Goal: Complete application form

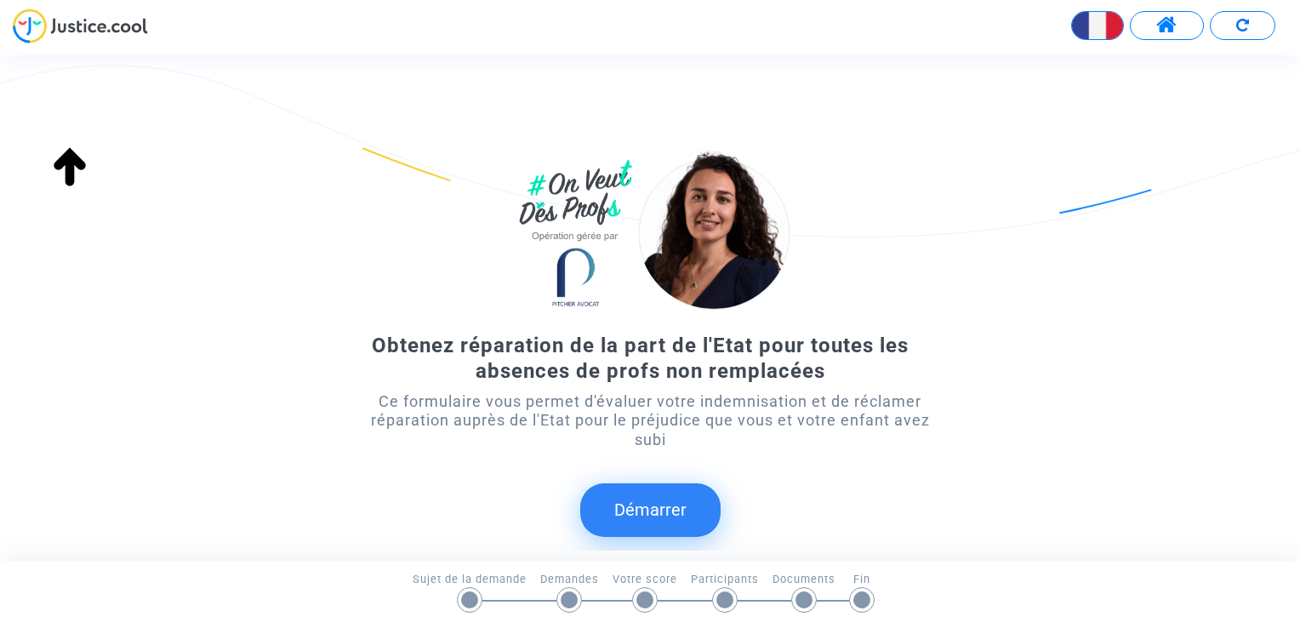
scroll to position [103, 0]
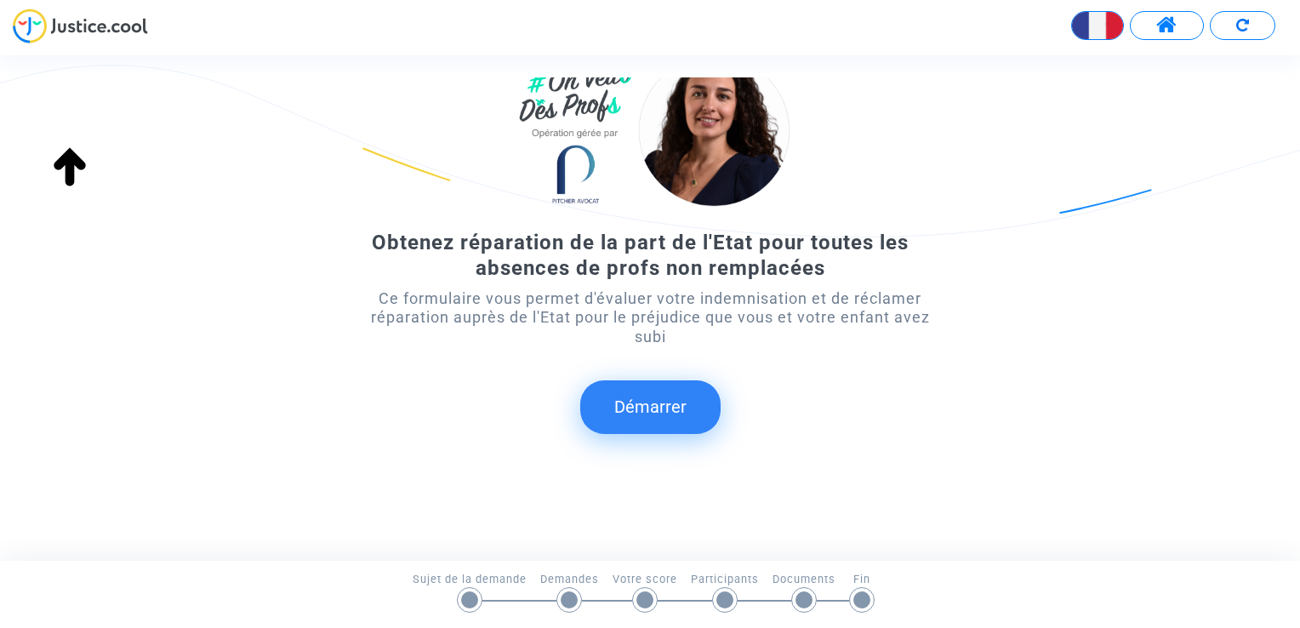
click at [646, 403] on button "Démarrer" at bounding box center [650, 406] width 140 height 53
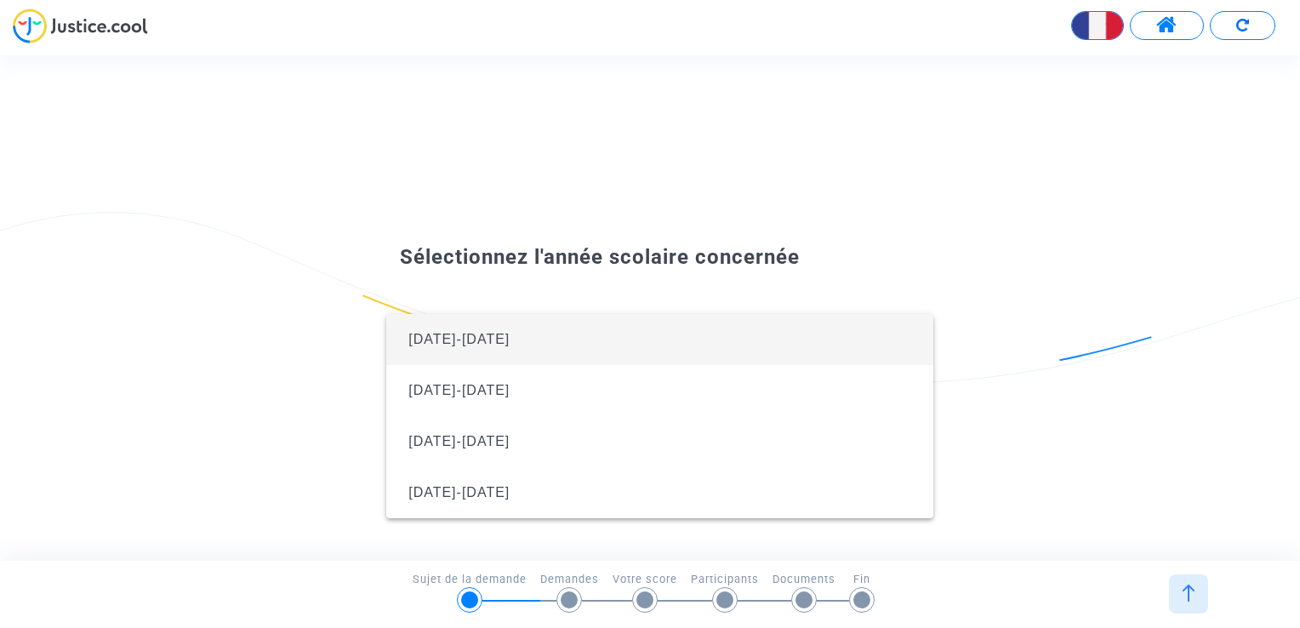
click at [454, 339] on span "[DATE]-[DATE]" at bounding box center [458, 339] width 101 height 14
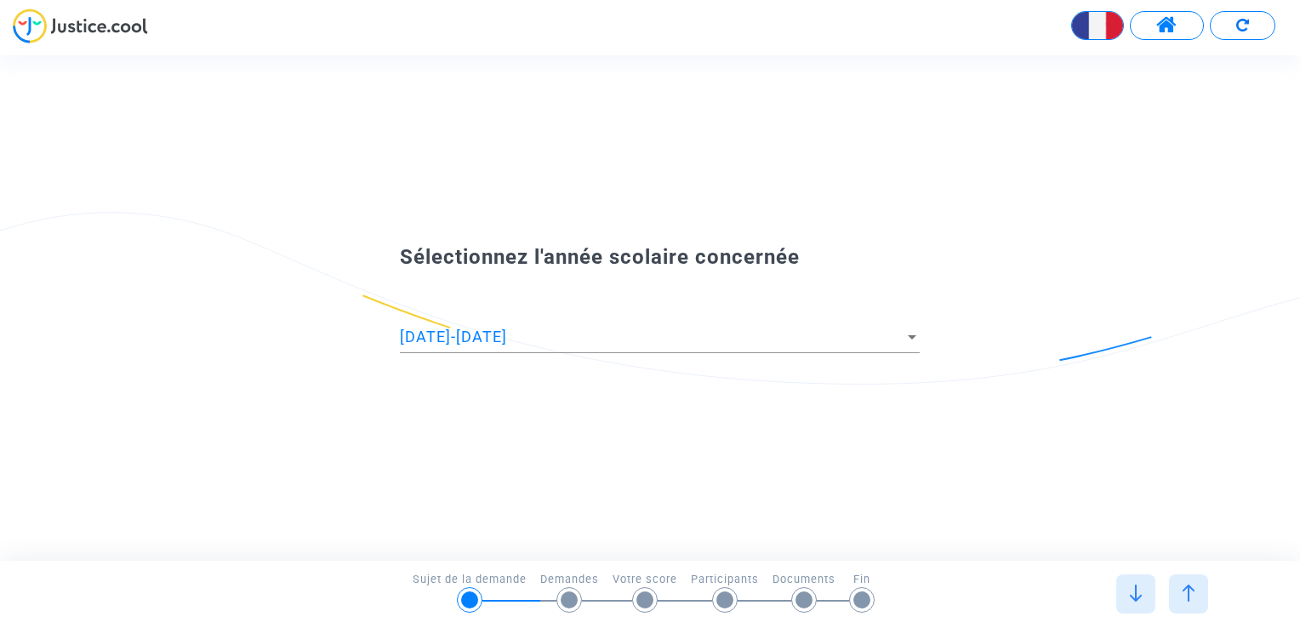
scroll to position [0, 0]
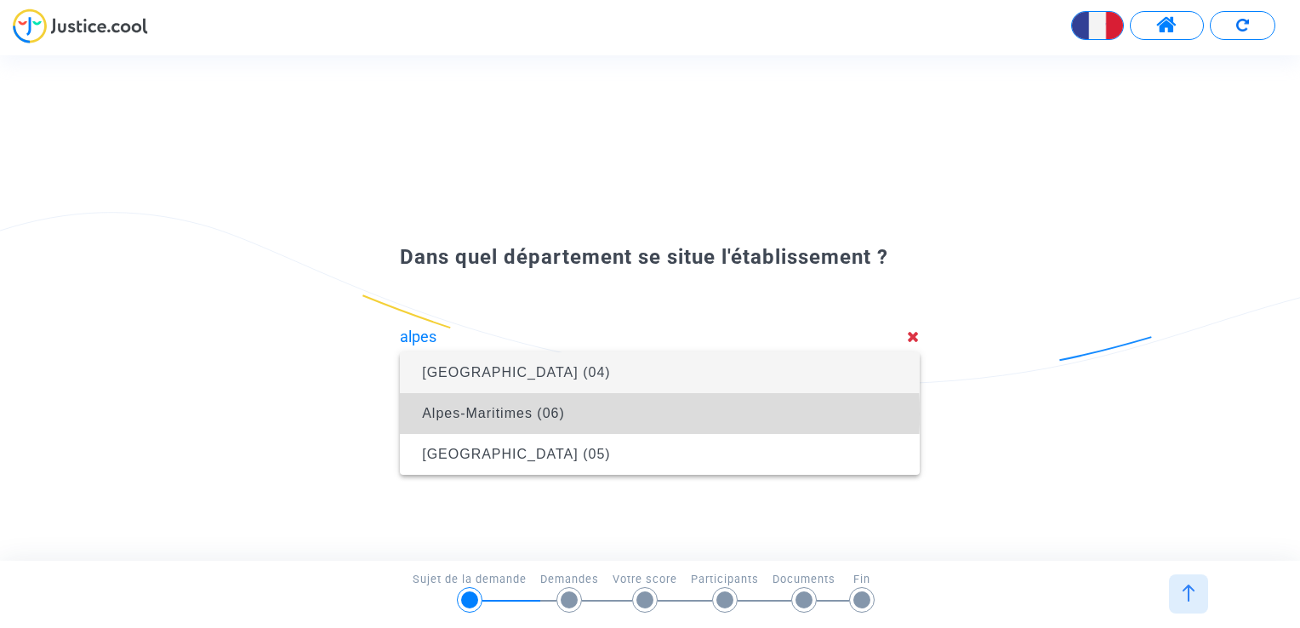
click at [523, 413] on span "Alpes-Maritimes (06)" at bounding box center [493, 413] width 143 height 14
type input "Alpes-Maritimes (06)"
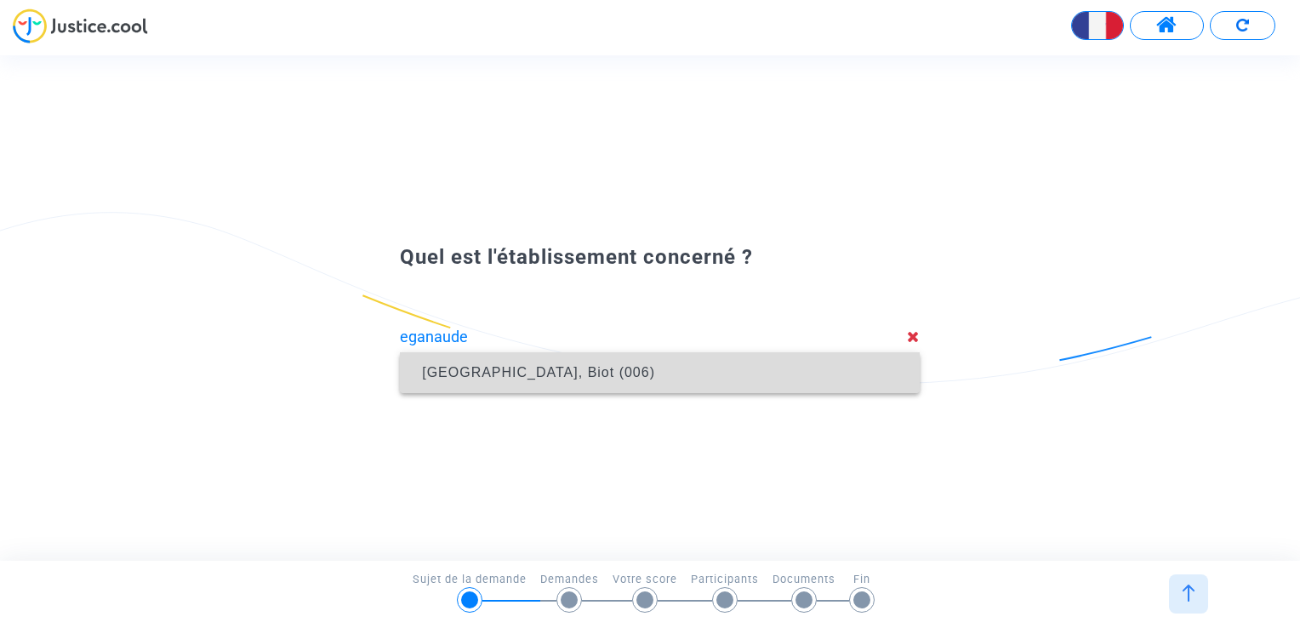
click at [524, 369] on span "[GEOGRAPHIC_DATA], Biot (006)" at bounding box center [538, 372] width 233 height 14
type input "[GEOGRAPHIC_DATA], Biot (006)"
